Goal: Find specific page/section: Find specific page/section

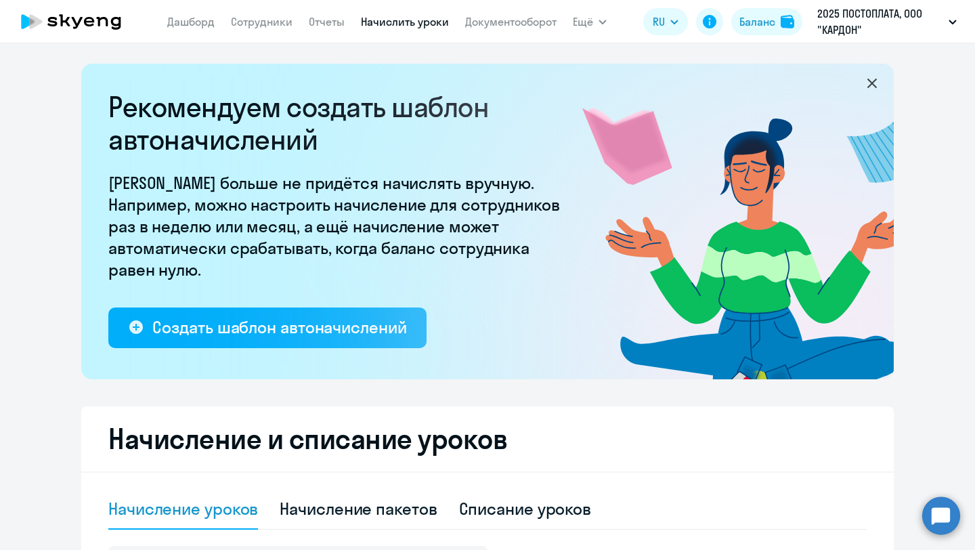
click at [513, 103] on h2 "Рекомендуем создать шаблон автоначислений" at bounding box center [338, 123] width 461 height 65
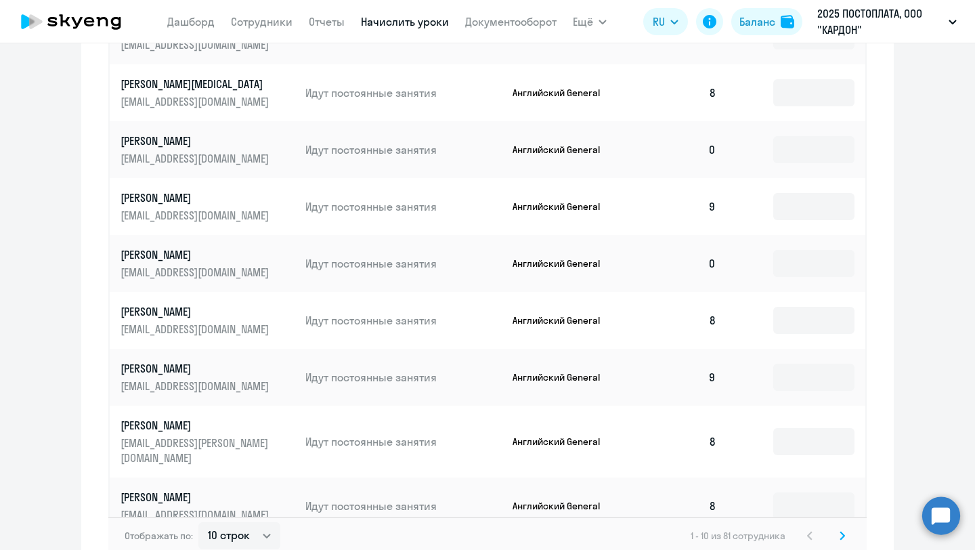
scroll to position [848, 0]
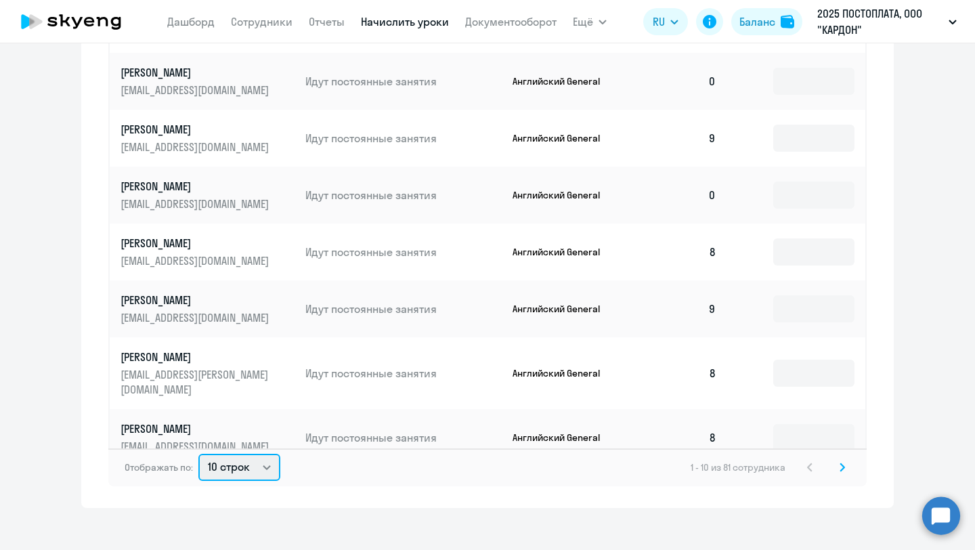
click at [270, 461] on select "10 строк 30 строк 50 строк" at bounding box center [239, 467] width 82 height 27
select select "50"
click at [198, 454] on select "10 строк 30 строк 50 строк" at bounding box center [239, 467] width 82 height 27
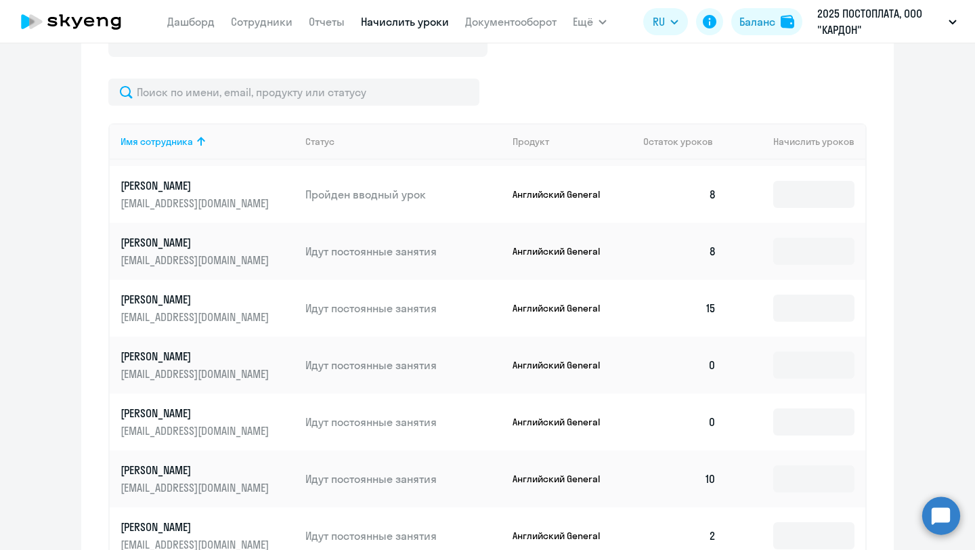
scroll to position [372, 0]
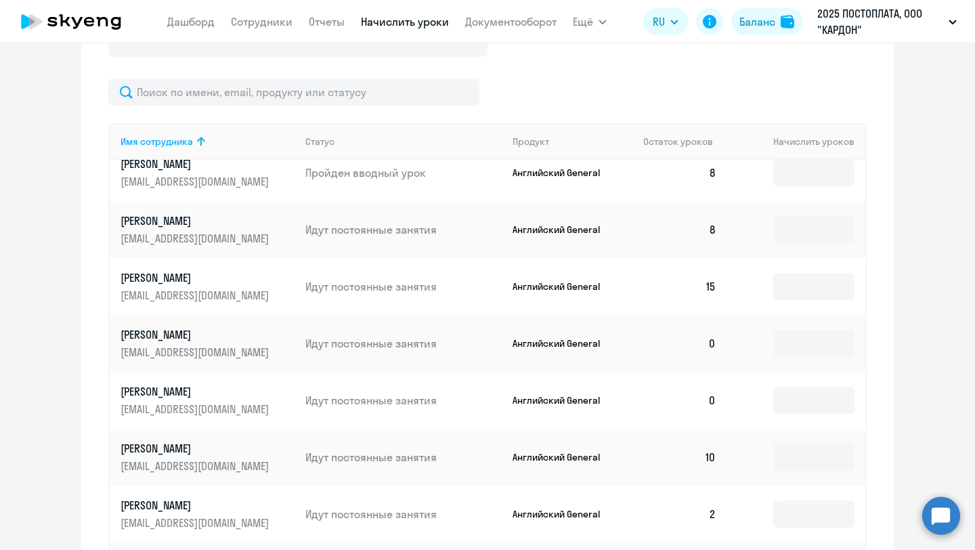
click at [152, 270] on p "[PERSON_NAME]" at bounding box center [197, 277] width 152 height 15
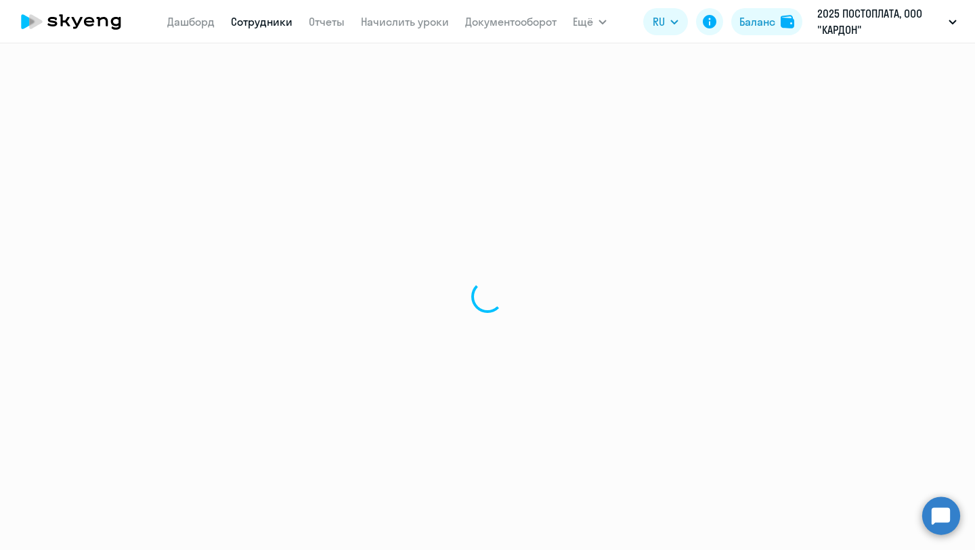
select select "english"
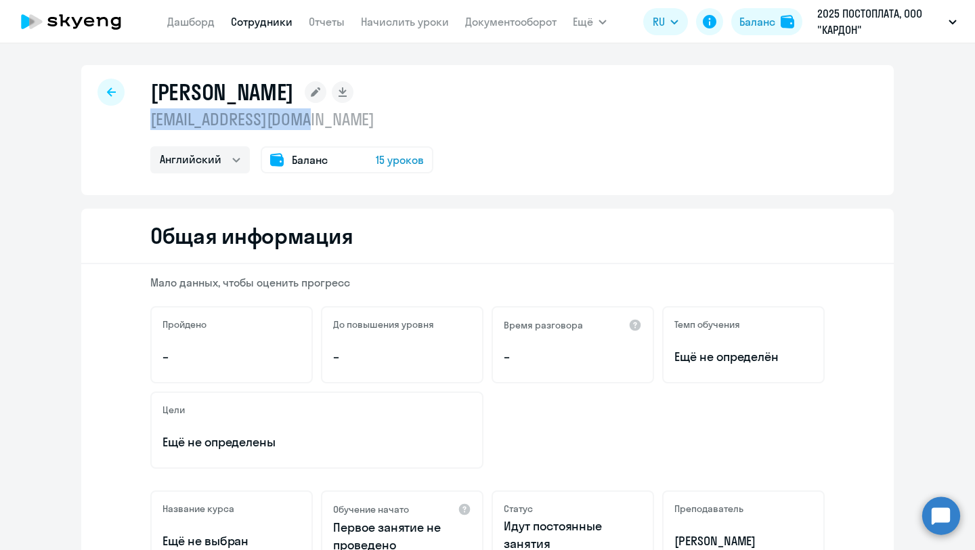
drag, startPoint x: 328, startPoint y: 128, endPoint x: 140, endPoint y: 124, distance: 188.3
click at [140, 124] on div "[PERSON_NAME] [EMAIL_ADDRESS][DOMAIN_NAME] Английский Баланс 15 уроков" at bounding box center [487, 130] width 813 height 130
copy p "[EMAIL_ADDRESS][DOMAIN_NAME]"
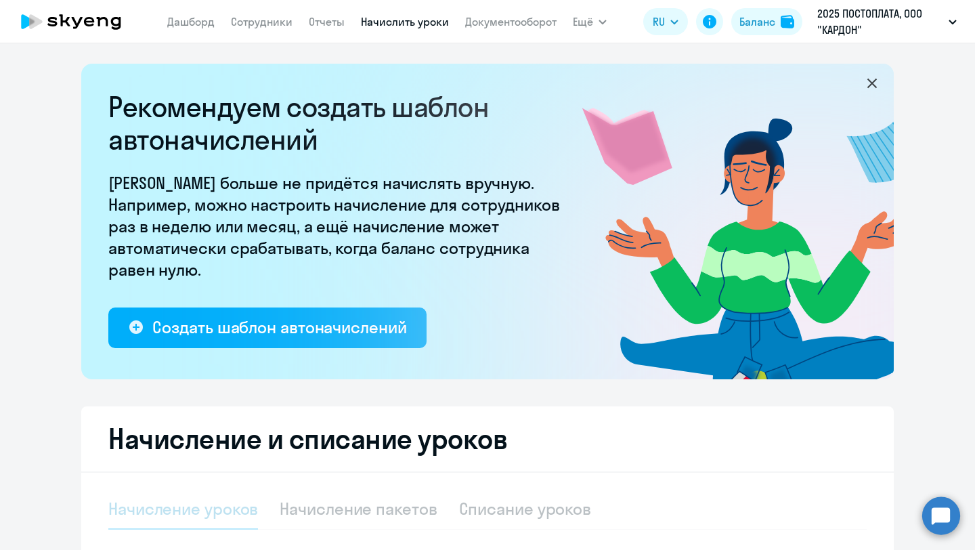
select select "10"
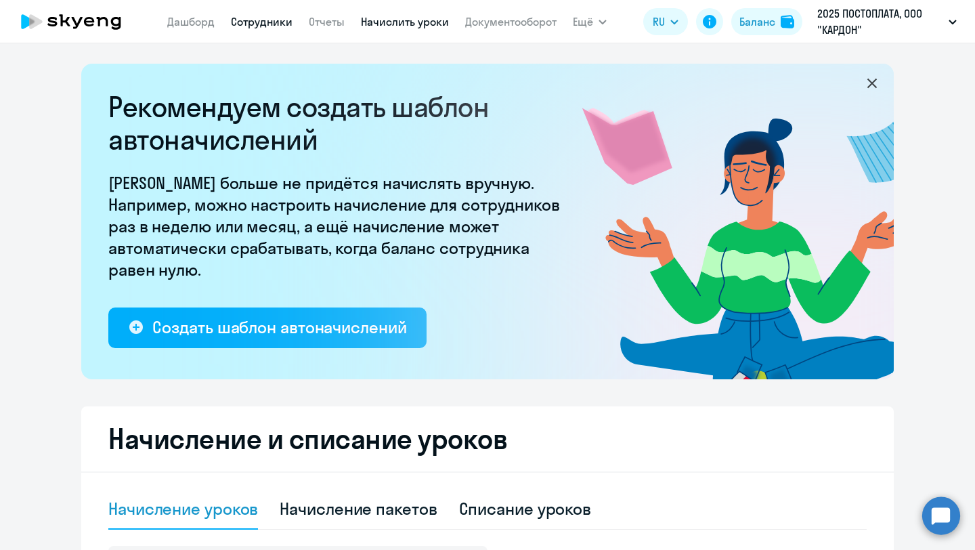
click at [245, 18] on link "Сотрудники" at bounding box center [262, 22] width 62 height 14
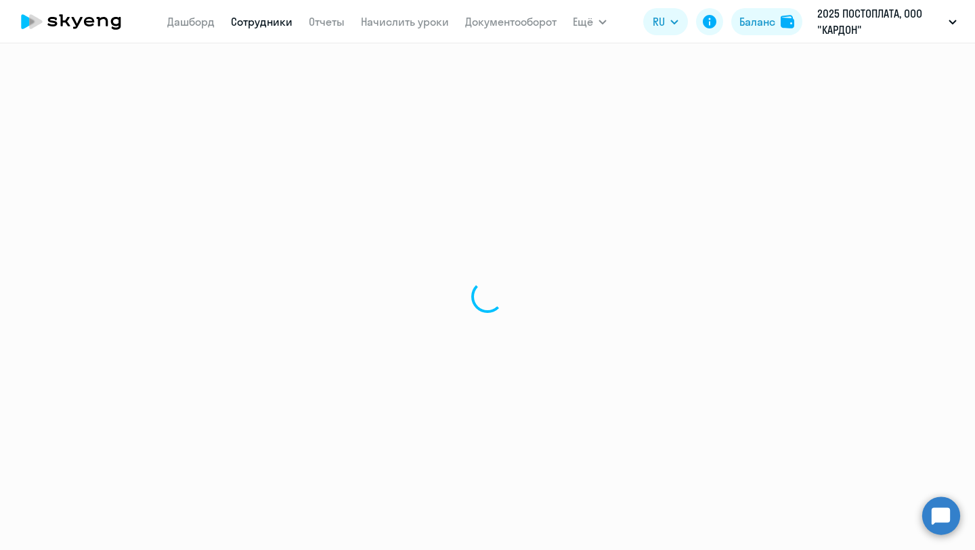
select select "30"
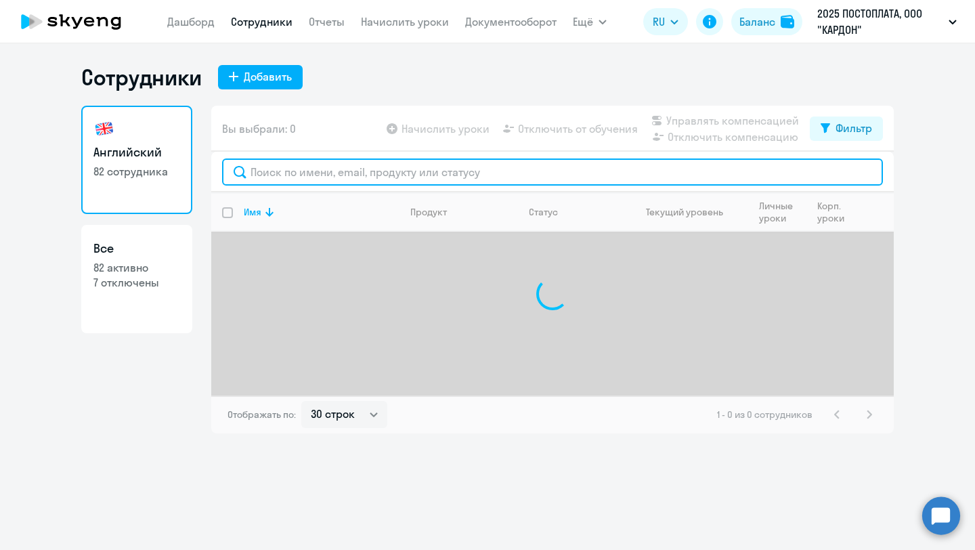
click at [328, 171] on input "text" at bounding box center [552, 171] width 661 height 27
type input "Т"
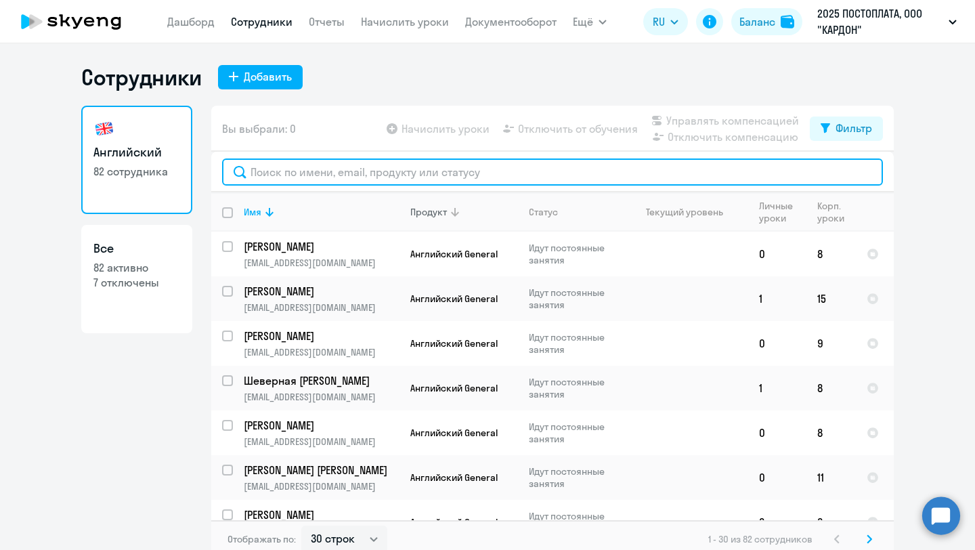
paste input "[EMAIL_ADDRESS][DOMAIN_NAME]"
type input "[EMAIL_ADDRESS][DOMAIN_NAME]"
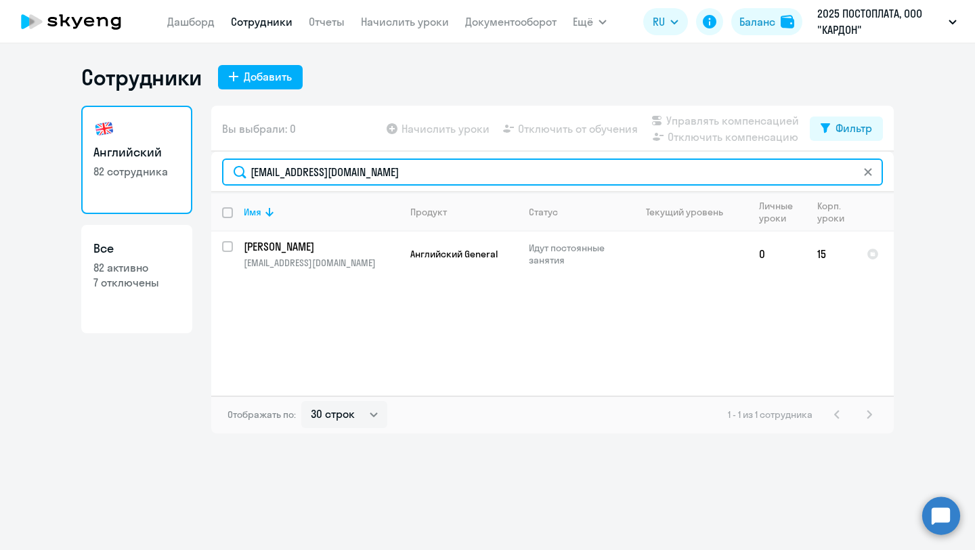
click at [366, 168] on input "[EMAIL_ADDRESS][DOMAIN_NAME]" at bounding box center [552, 171] width 661 height 27
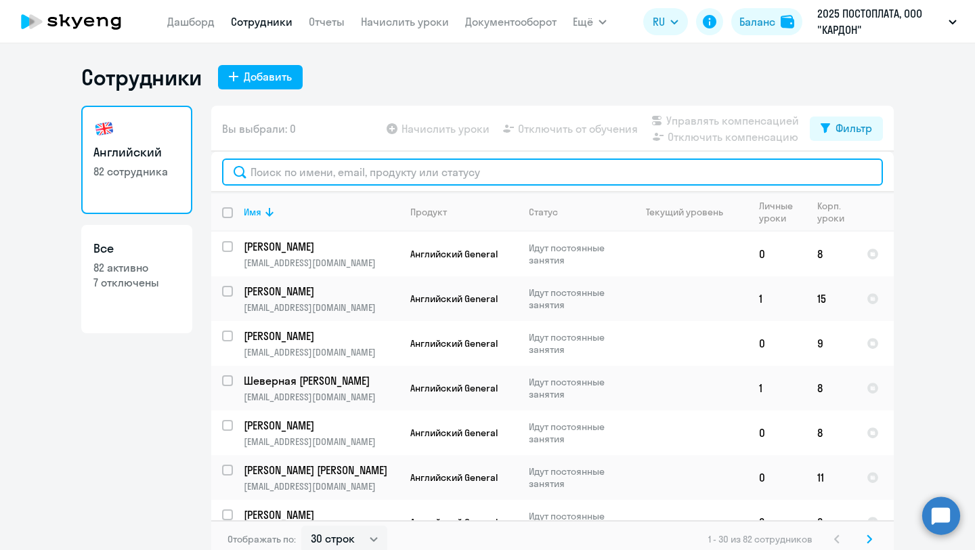
click at [280, 170] on input "text" at bounding box center [552, 171] width 661 height 27
paste input "[EMAIL_ADDRESS][DOMAIN_NAME]"
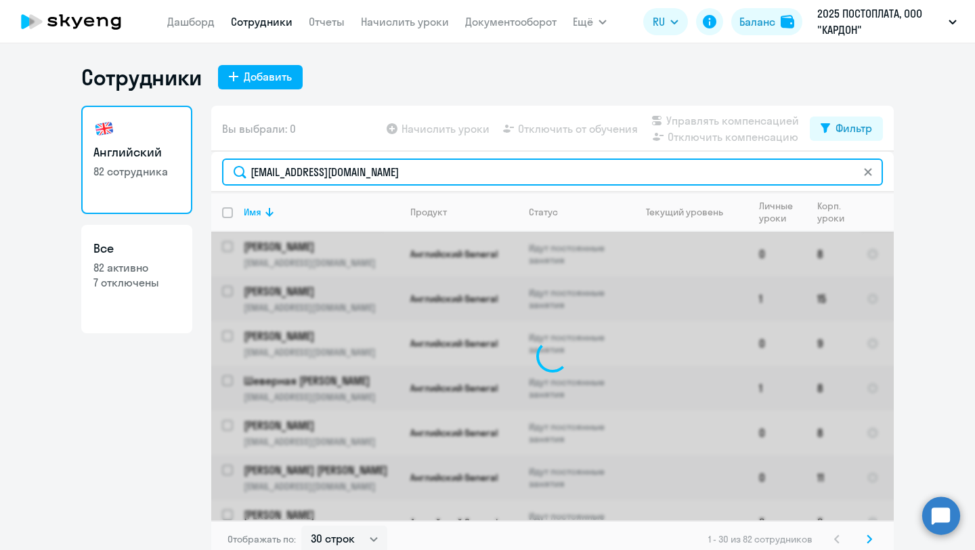
type input "[EMAIL_ADDRESS][DOMAIN_NAME]"
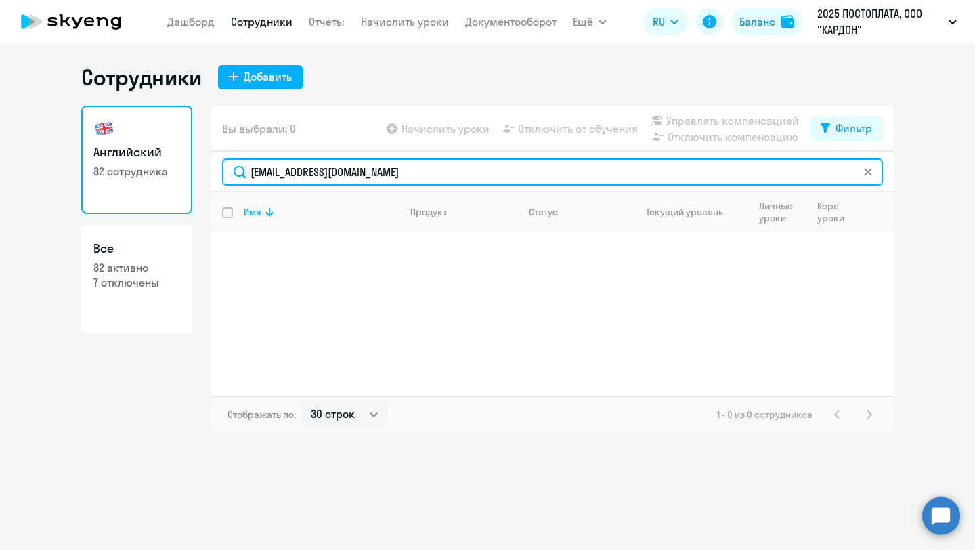
click at [326, 177] on input "[EMAIL_ADDRESS][DOMAIN_NAME]" at bounding box center [552, 171] width 661 height 27
click at [277, 177] on input "[EMAIL_ADDRESS][DOMAIN_NAME]" at bounding box center [552, 171] width 661 height 27
click at [313, 174] on input "[EMAIL_ADDRESS][DOMAIN_NAME]" at bounding box center [552, 171] width 661 height 27
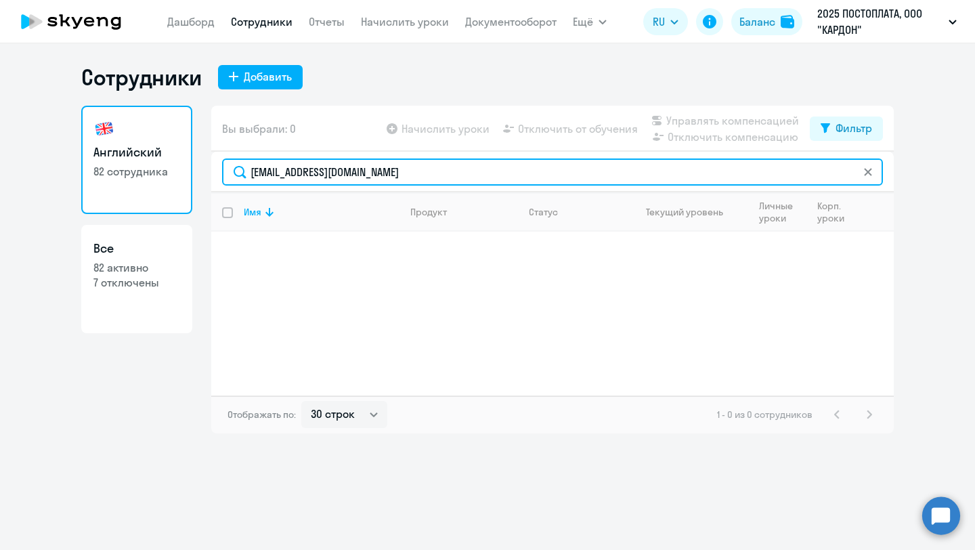
drag, startPoint x: 326, startPoint y: 172, endPoint x: 236, endPoint y: 171, distance: 90.8
click at [236, 171] on input "[EMAIL_ADDRESS][DOMAIN_NAME]" at bounding box center [552, 171] width 661 height 27
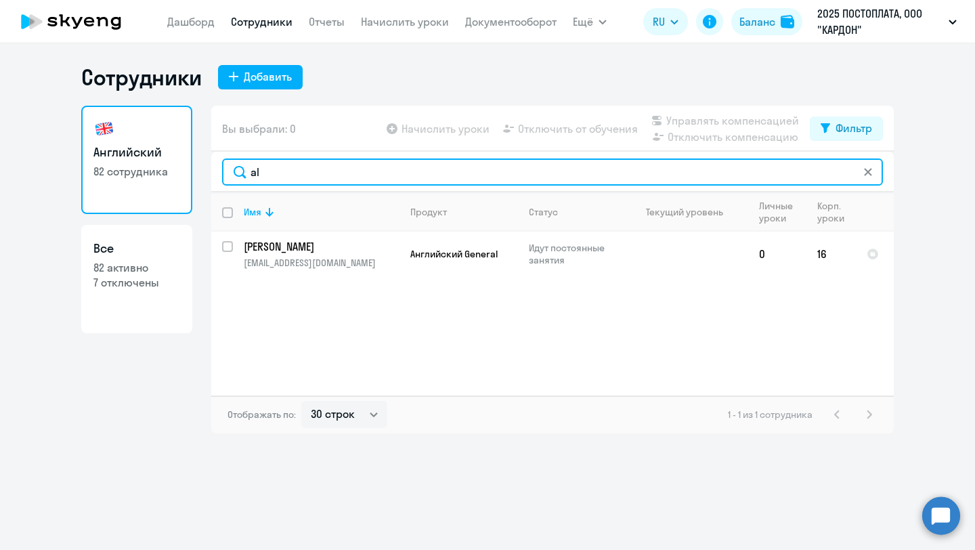
type input "a"
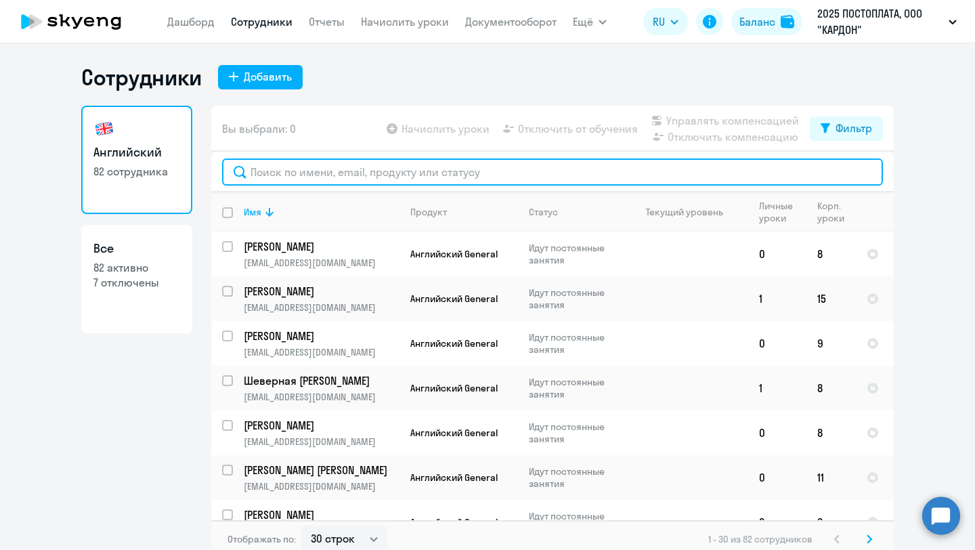
paste input "[EMAIL_ADDRESS][DOMAIN_NAME]"
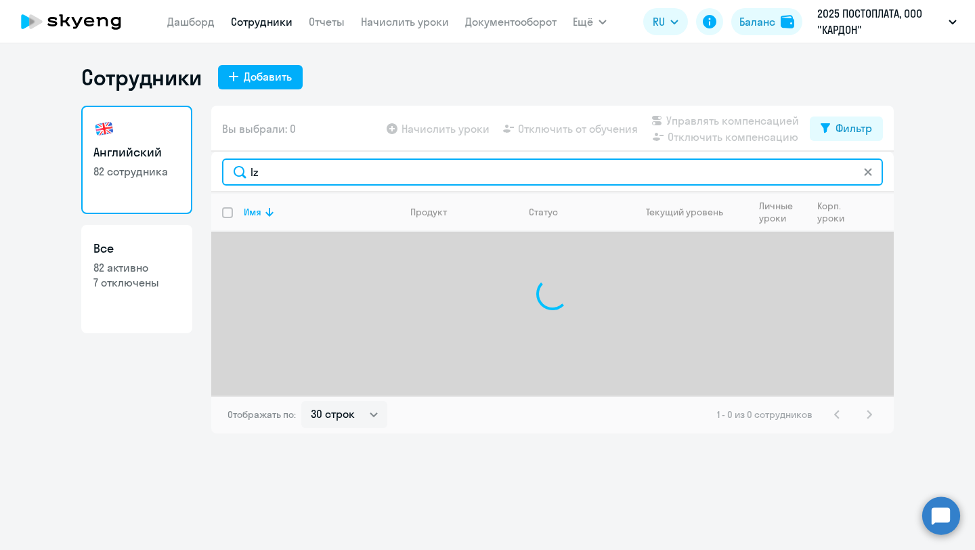
type input "l"
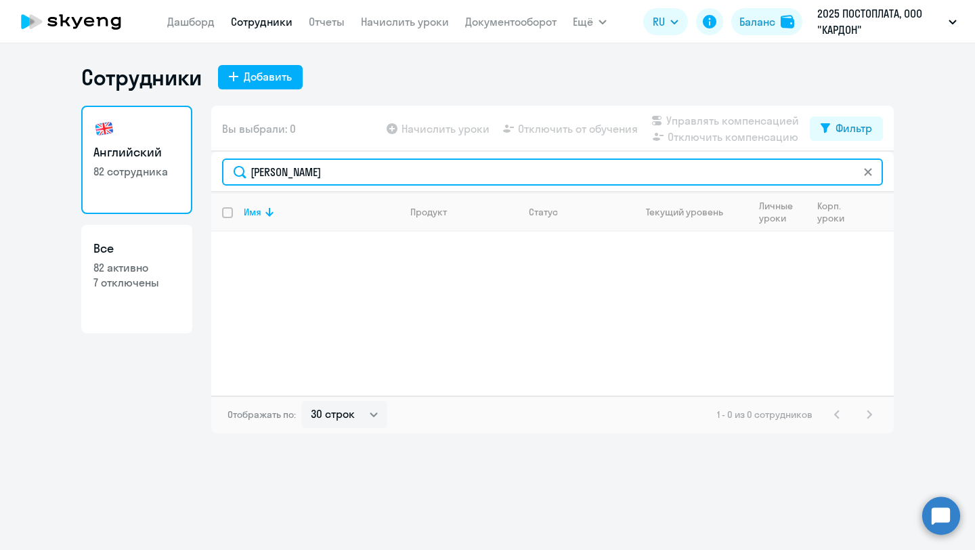
type input "[PERSON_NAME]"
click at [332, 165] on input "[PERSON_NAME]" at bounding box center [552, 171] width 661 height 27
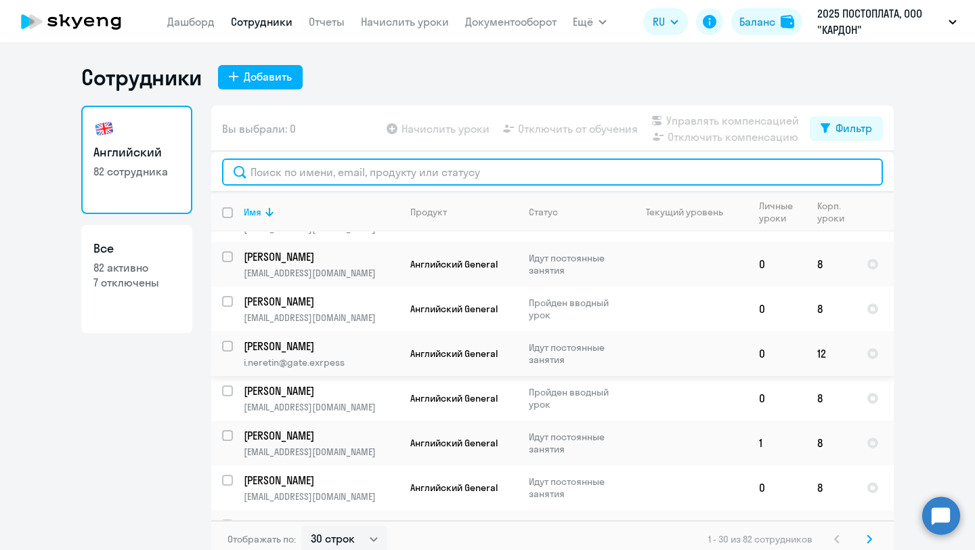
scroll to position [8, 0]
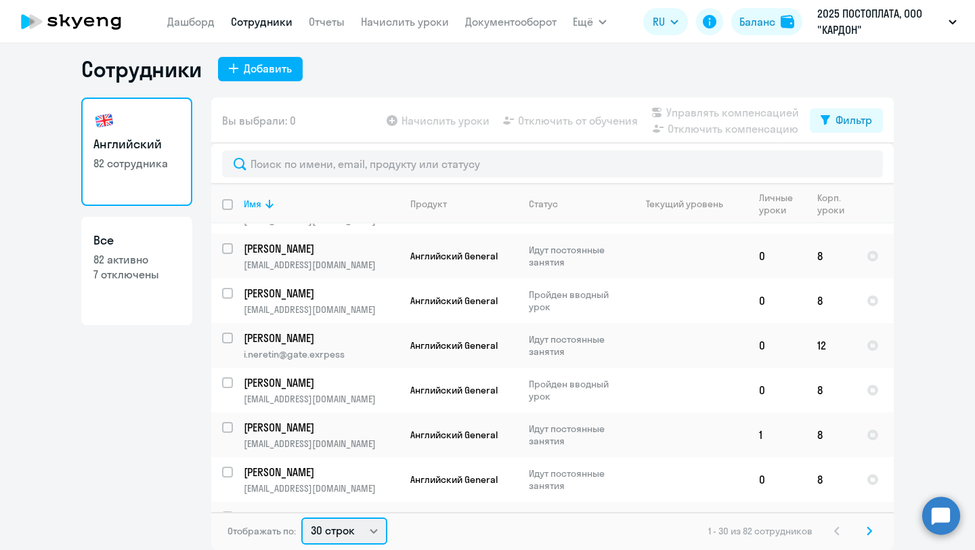
click at [346, 528] on select "30 строк 50 строк 100 строк" at bounding box center [344, 530] width 86 height 27
select select "100"
click at [301, 517] on select "30 строк 50 строк 100 строк" at bounding box center [344, 530] width 86 height 27
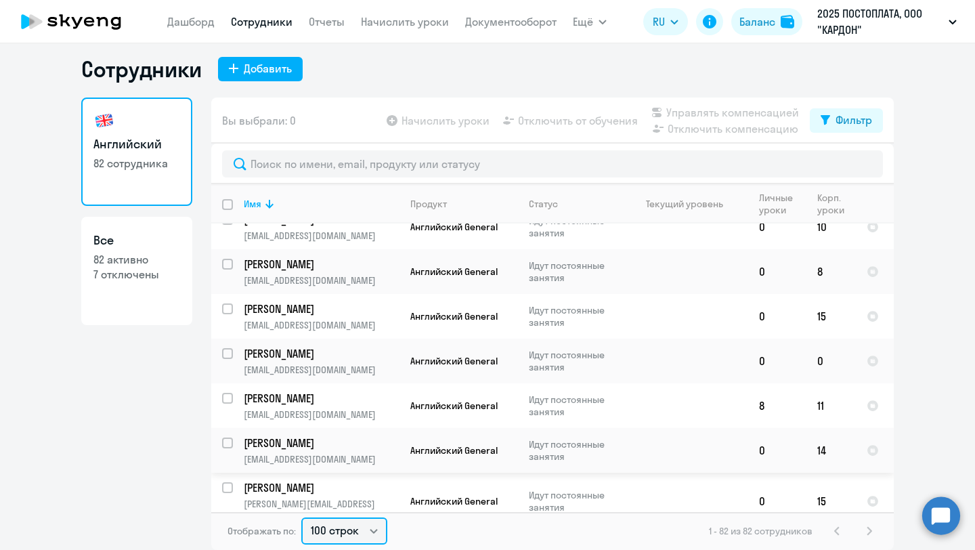
scroll to position [2655, 0]
